Goal: Information Seeking & Learning: Learn about a topic

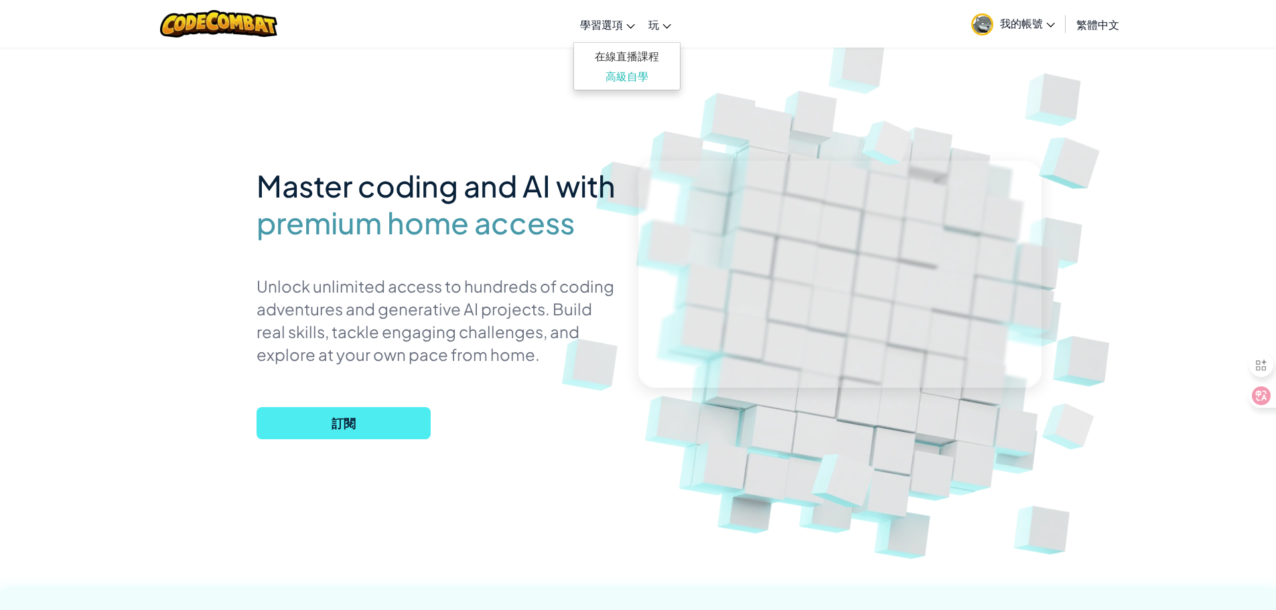
click at [622, 30] on span "學習選項" at bounding box center [601, 24] width 43 height 14
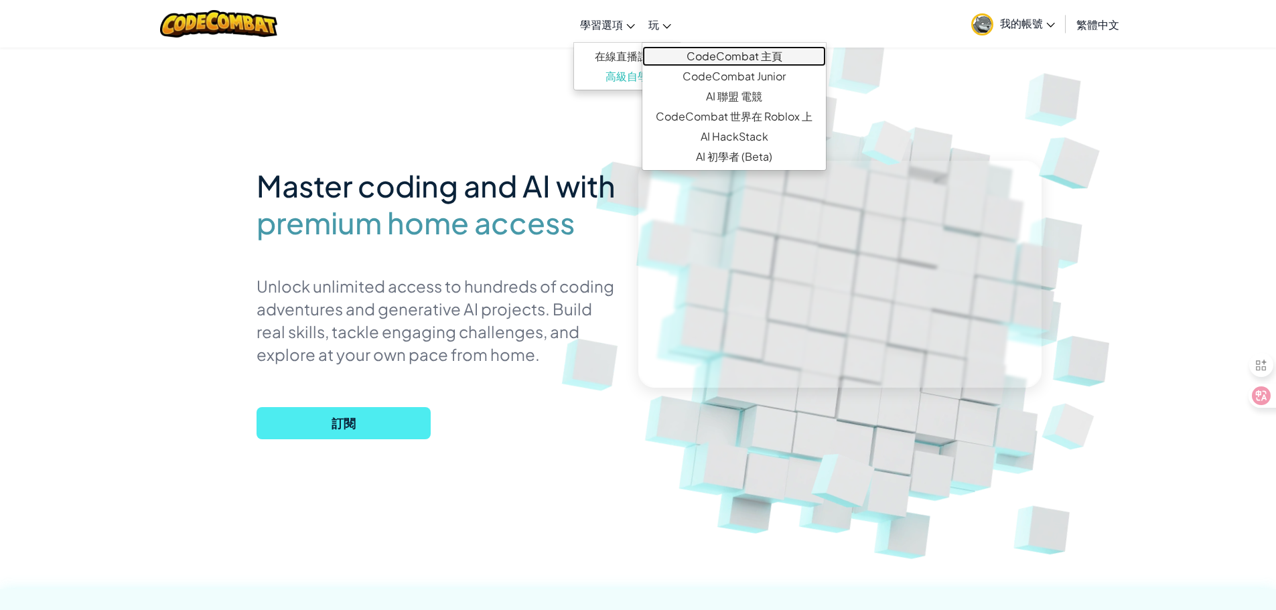
click at [707, 60] on link "CodeCombat 主頁" at bounding box center [734, 56] width 184 height 20
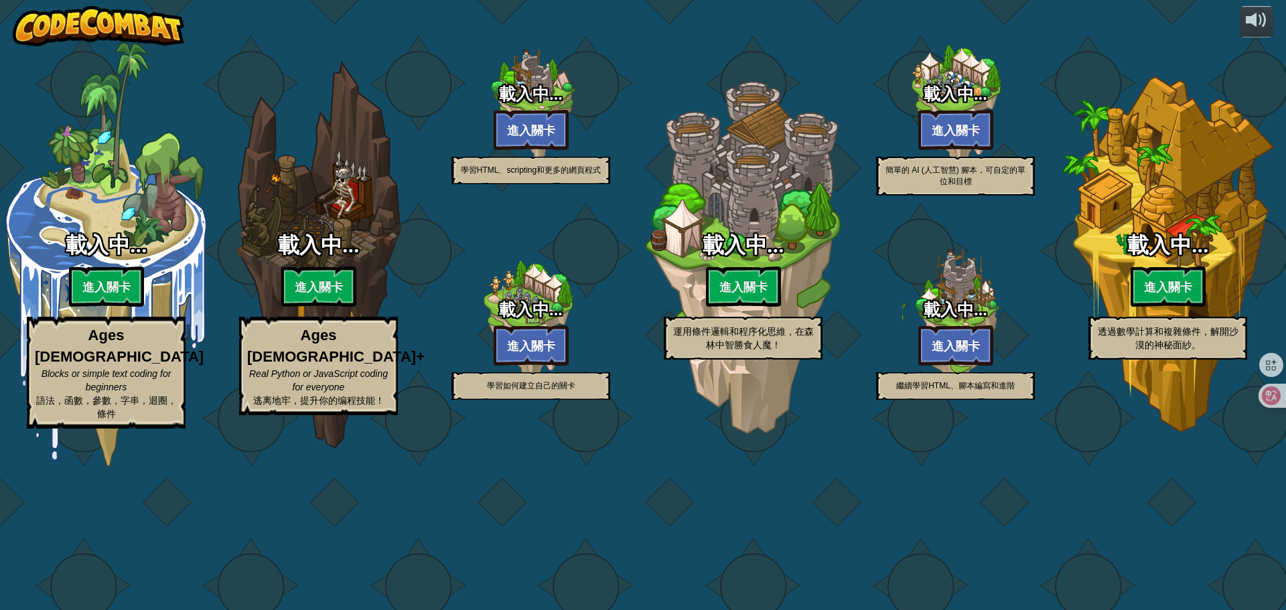
select select "zh-HANT"
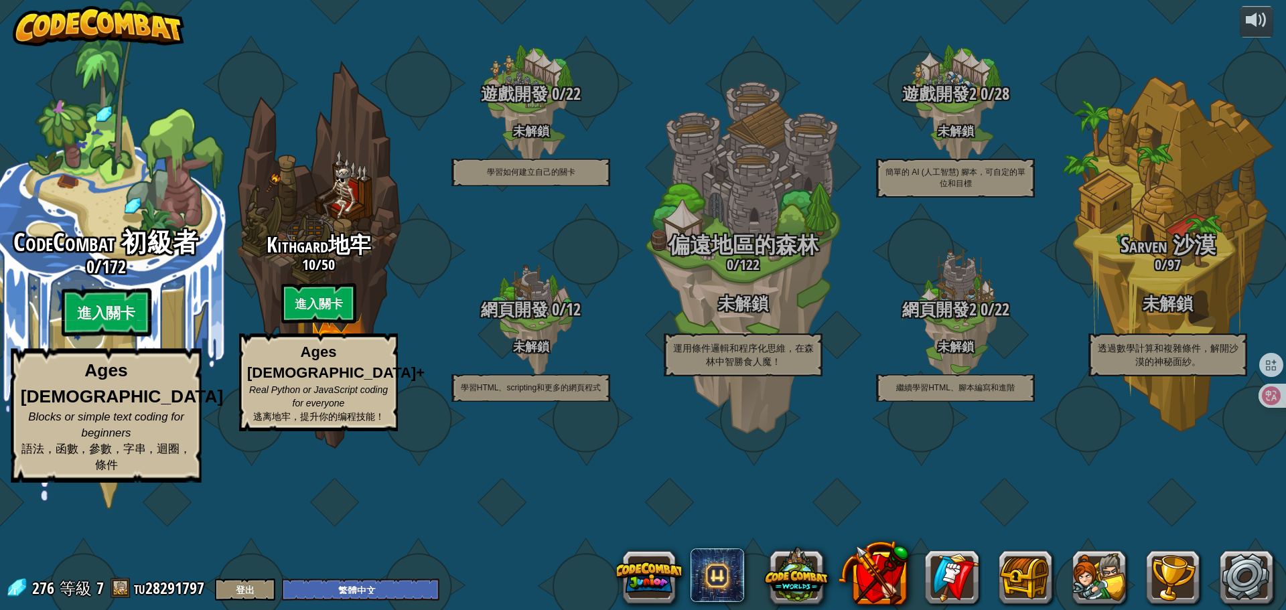
click at [104, 352] on div "CodeCombat 初級者 0 / 172 進入關卡 Ages [DEMOGRAPHIC_DATA] Blocks or simple text codin…" at bounding box center [106, 356] width 255 height 254
select select "zh-HANT"
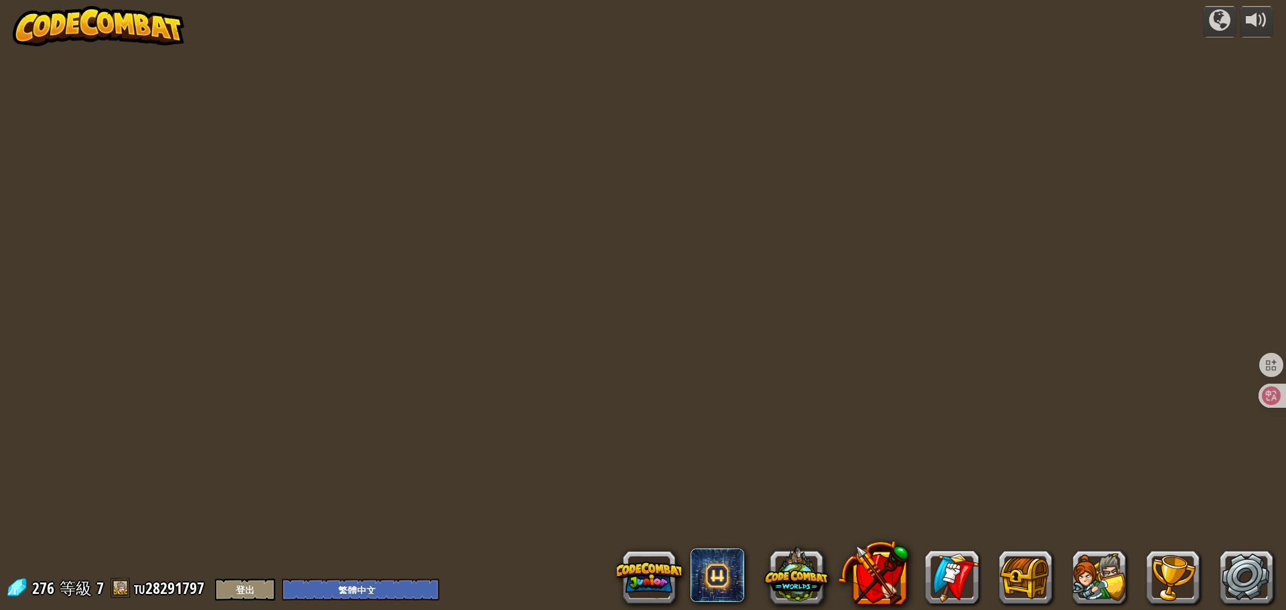
select select "zh-HANT"
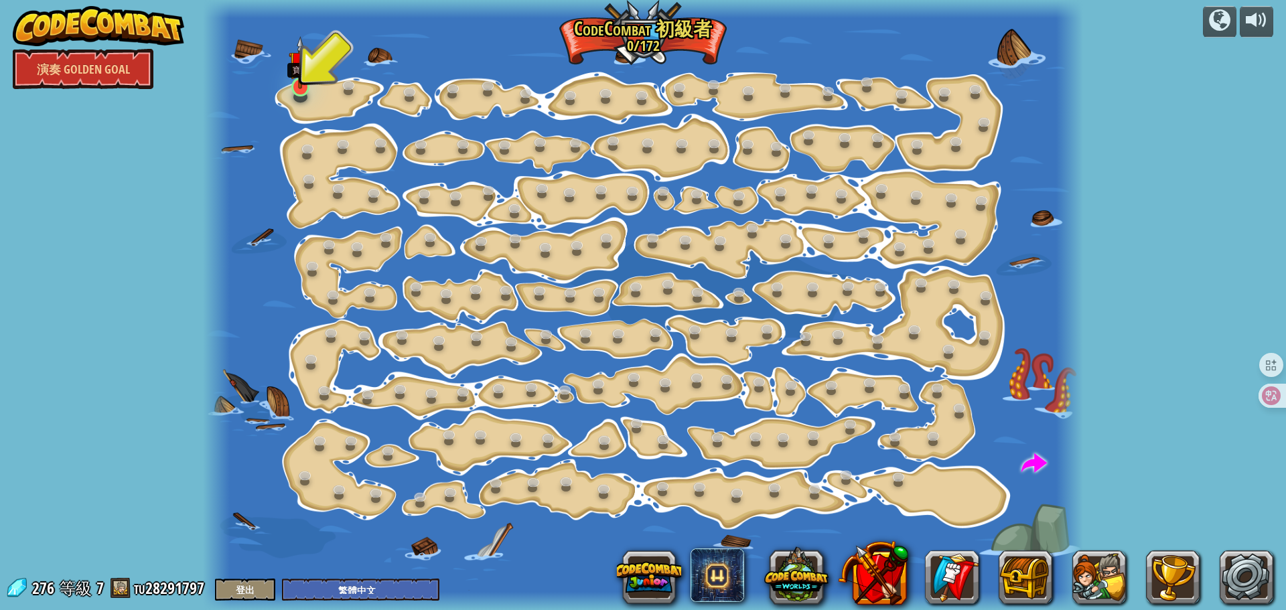
click at [292, 87] on img at bounding box center [300, 62] width 23 height 53
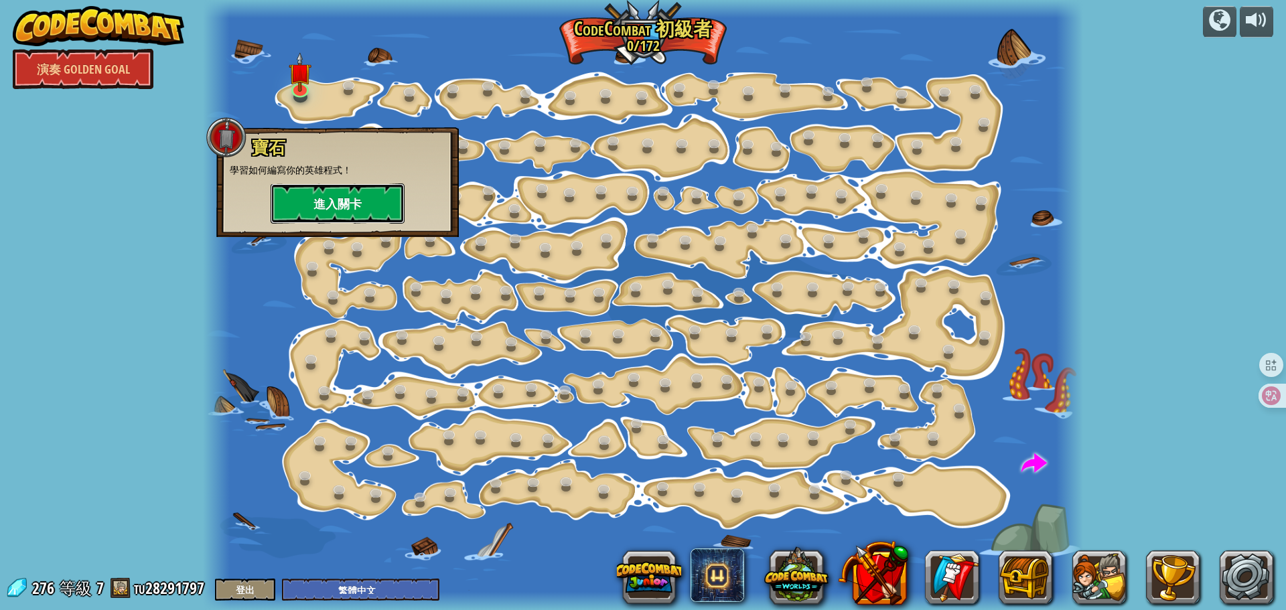
click at [321, 204] on button "進入關卡" at bounding box center [338, 204] width 134 height 40
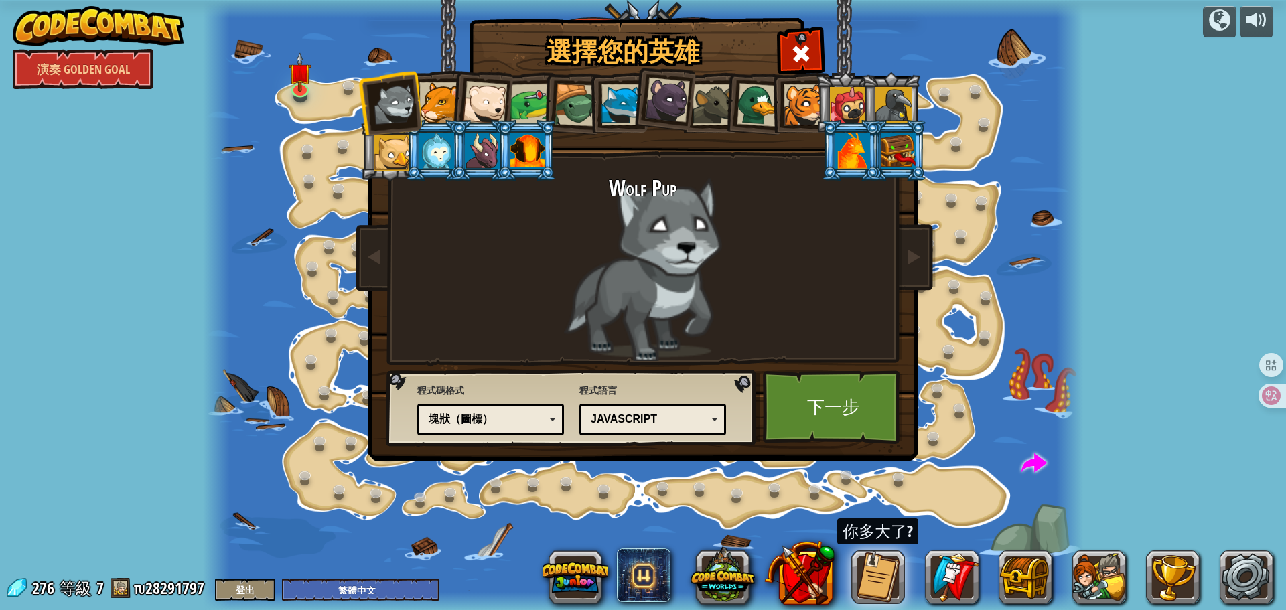
click at [778, 279] on div "Wolf Pup" at bounding box center [643, 269] width 502 height 184
click at [820, 396] on link "下一步" at bounding box center [833, 407] width 140 height 74
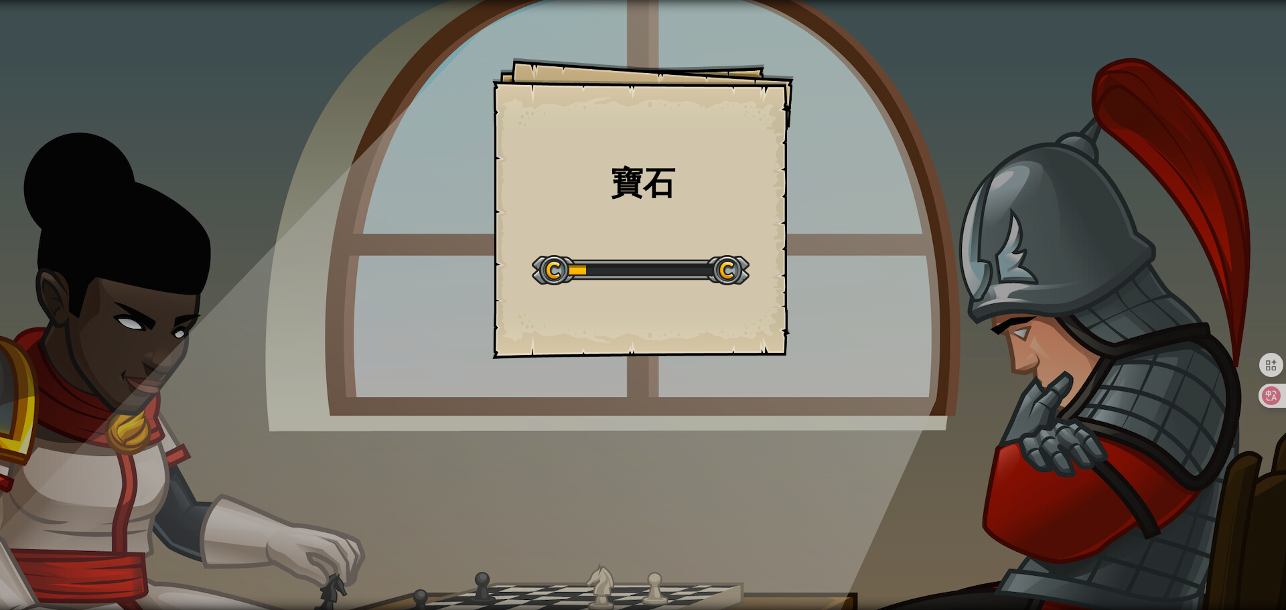
click at [674, 240] on div "寶石 Goals Start Level 從伺服器載入失敗 您將需要訂閱來開啟這關。 訂閱 您需要加入一個課程來遊玩此關卡。 回到我的課程 詢問您的老師來分派…" at bounding box center [642, 208] width 301 height 301
